Goal: Task Accomplishment & Management: Use online tool/utility

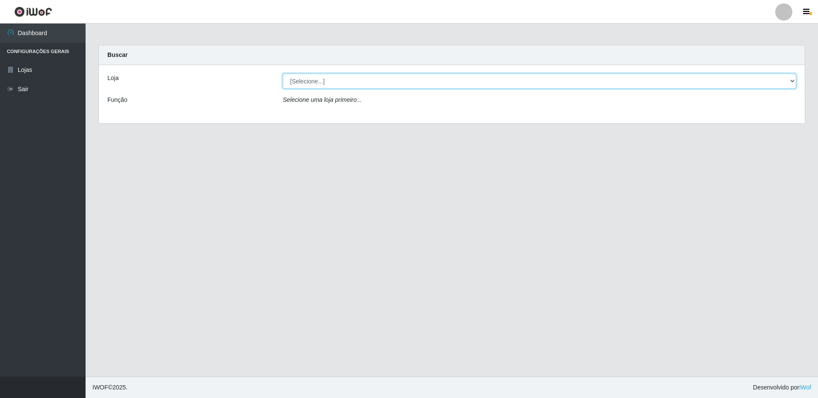
click at [314, 80] on select "[Selecione...] Extrabom - Loja 16 [GEOGRAPHIC_DATA]" at bounding box center [539, 81] width 513 height 15
select select "450"
click at [283, 74] on select "[Selecione...] Extrabom - Loja 16 [GEOGRAPHIC_DATA]" at bounding box center [539, 81] width 513 height 15
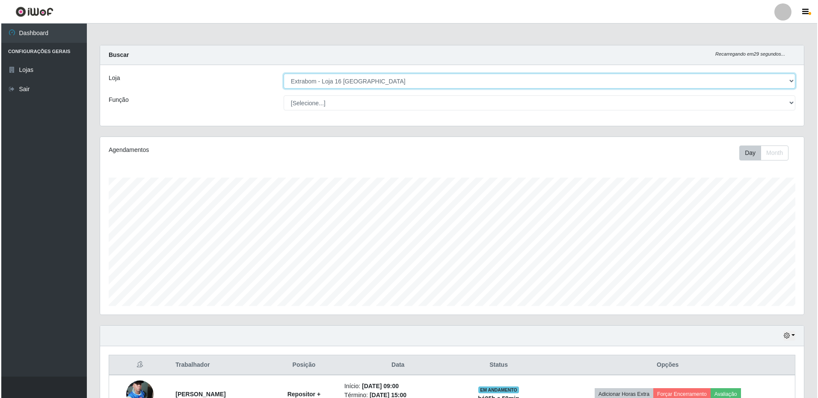
scroll to position [170, 0]
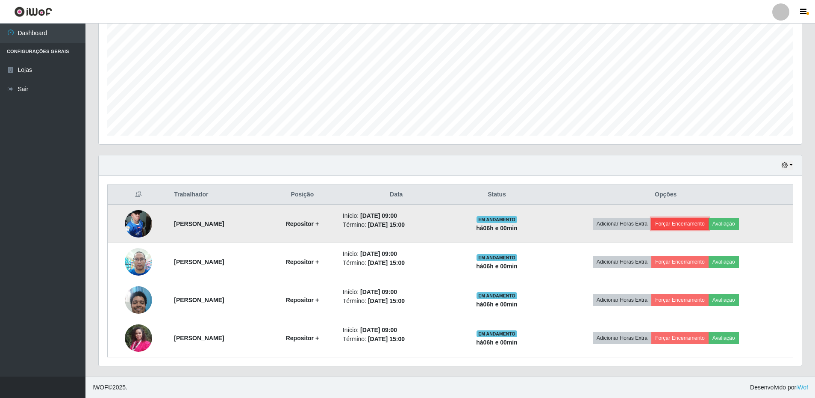
click at [694, 224] on button "Forçar Encerramento" at bounding box center [680, 224] width 57 height 12
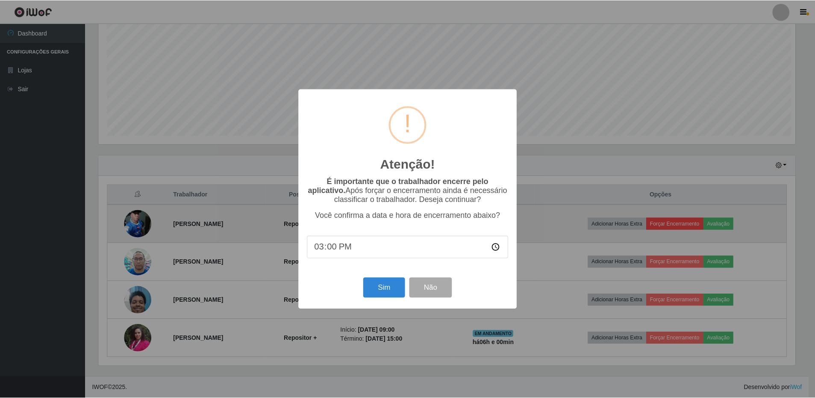
scroll to position [177, 699]
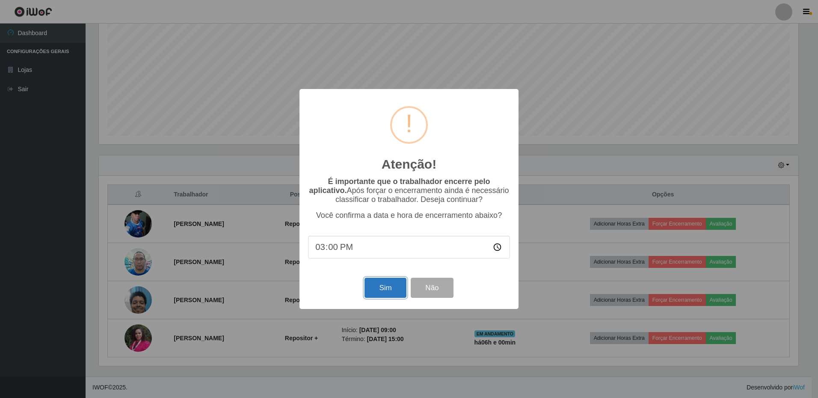
click at [378, 292] on button "Sim" at bounding box center [384, 288] width 41 height 20
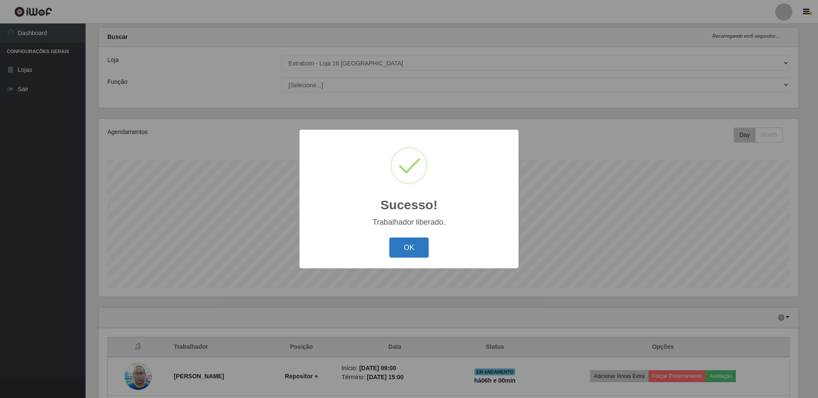
click at [397, 250] on button "OK" at bounding box center [409, 247] width 40 height 20
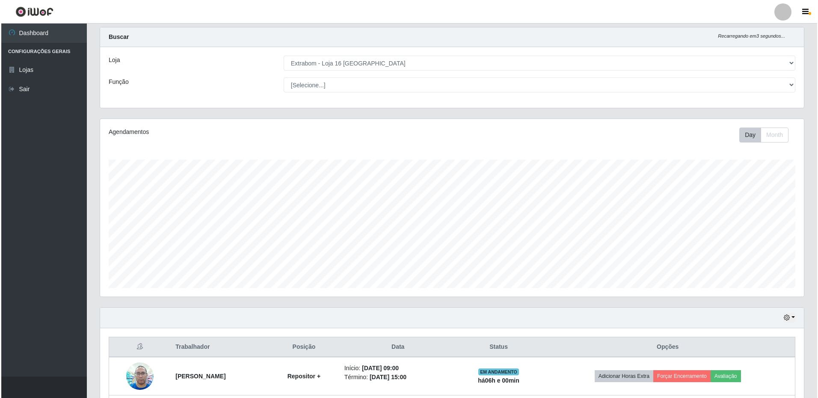
scroll to position [132, 0]
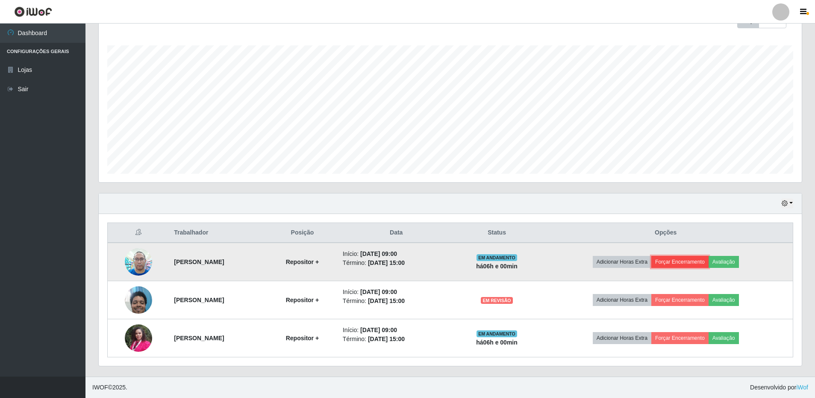
click at [698, 263] on button "Forçar Encerramento" at bounding box center [680, 262] width 57 height 12
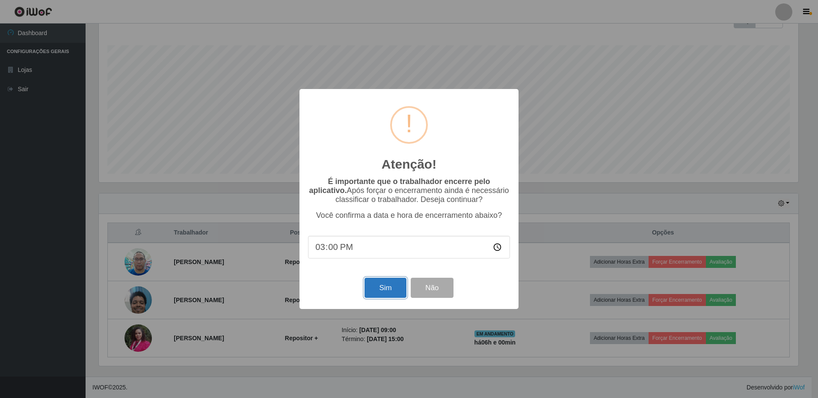
click at [394, 293] on button "Sim" at bounding box center [384, 288] width 41 height 20
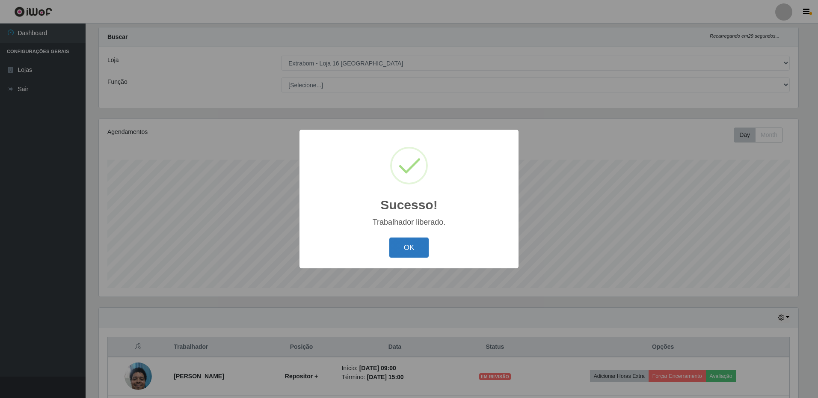
click at [412, 249] on button "OK" at bounding box center [409, 247] width 40 height 20
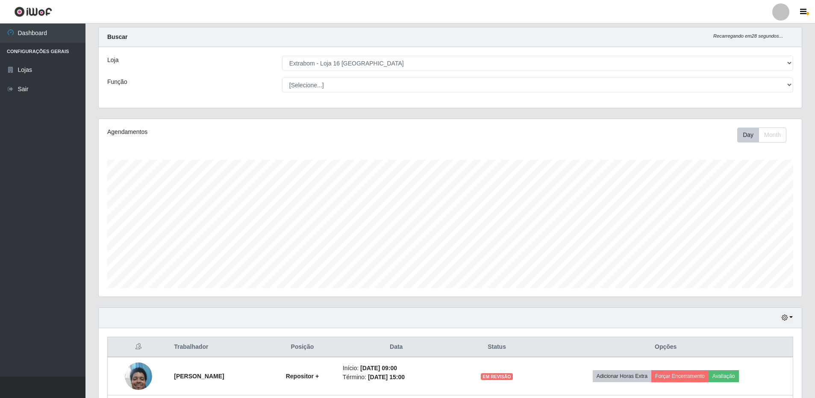
scroll to position [94, 0]
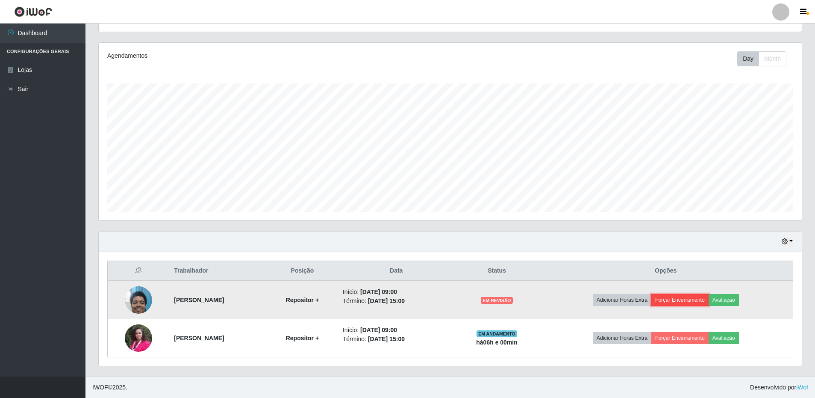
click at [707, 302] on button "Forçar Encerramento" at bounding box center [680, 300] width 57 height 12
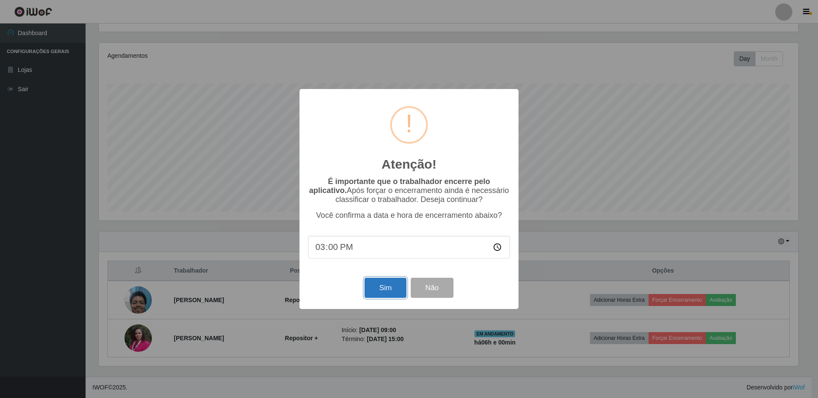
click at [379, 289] on button "Sim" at bounding box center [384, 288] width 41 height 20
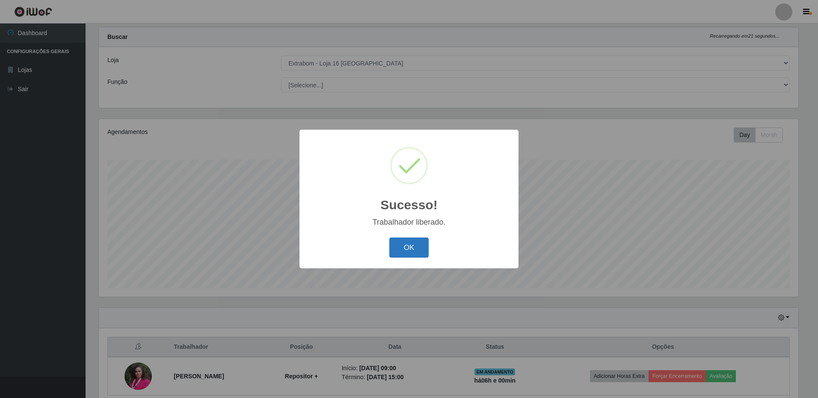
click at [408, 253] on button "OK" at bounding box center [409, 247] width 40 height 20
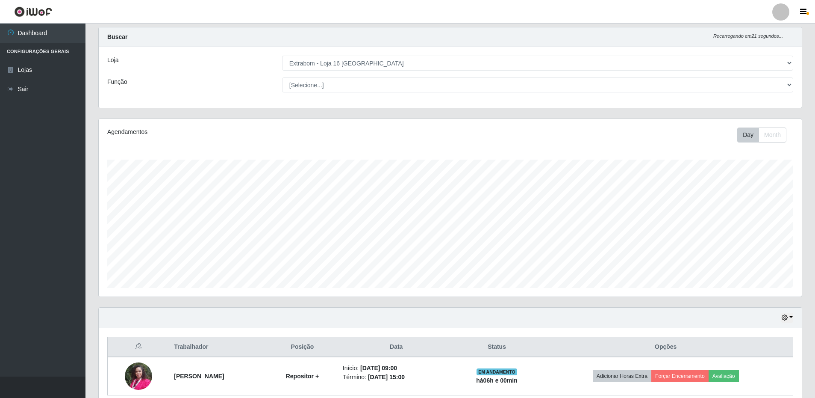
scroll to position [56, 0]
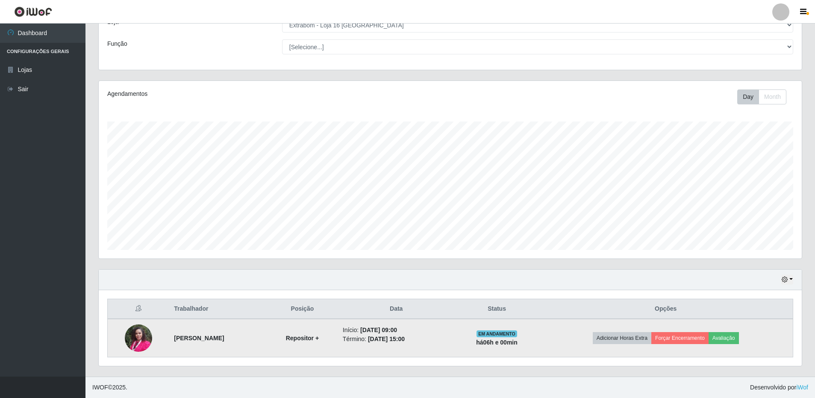
click at [134, 343] on img at bounding box center [138, 337] width 27 height 36
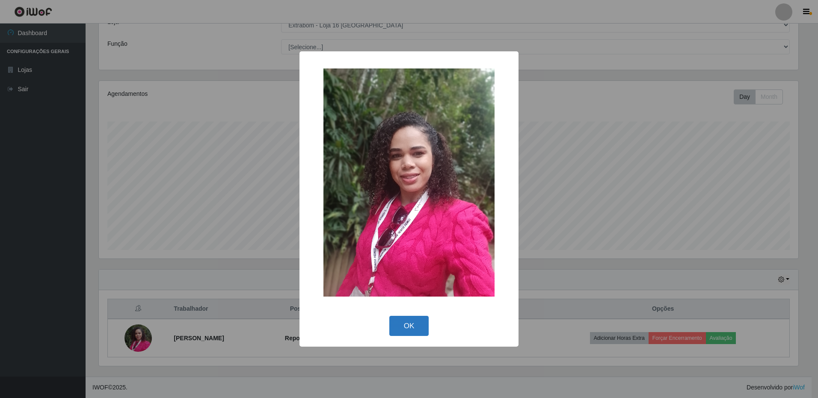
click at [402, 329] on button "OK" at bounding box center [409, 326] width 40 height 20
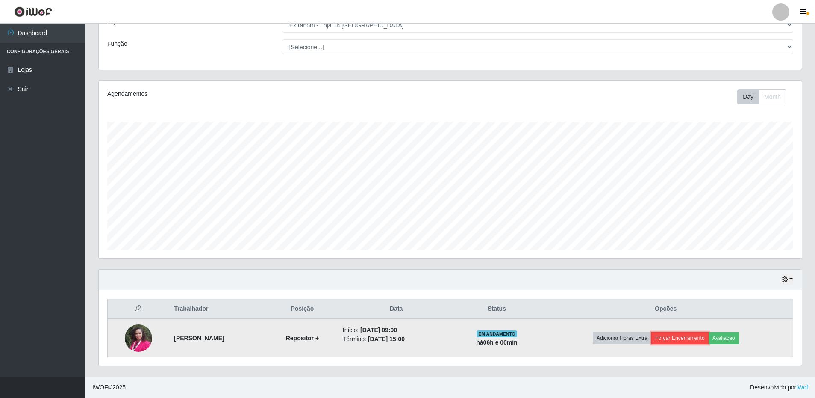
click at [703, 341] on button "Forçar Encerramento" at bounding box center [680, 338] width 57 height 12
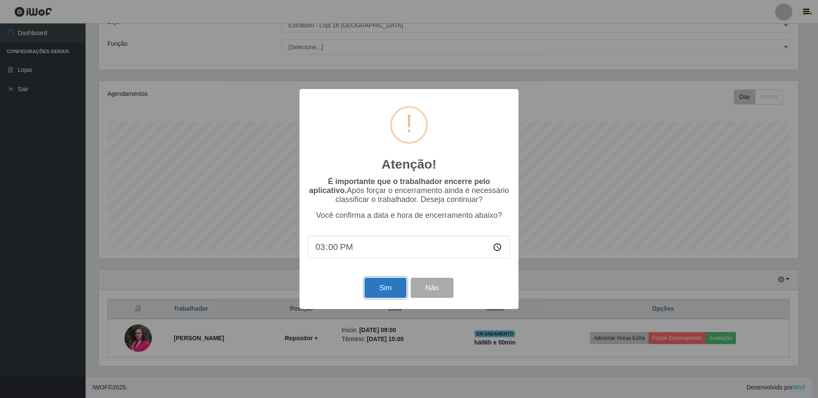
click at [395, 293] on button "Sim" at bounding box center [384, 288] width 41 height 20
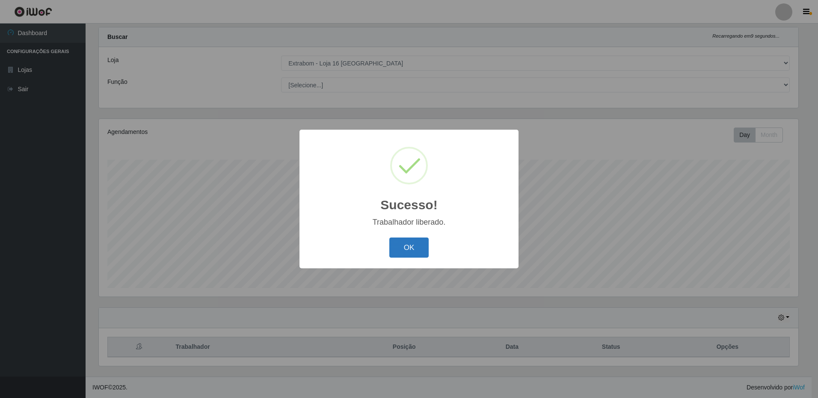
click at [408, 251] on button "OK" at bounding box center [409, 247] width 40 height 20
